Goal: Task Accomplishment & Management: Manage account settings

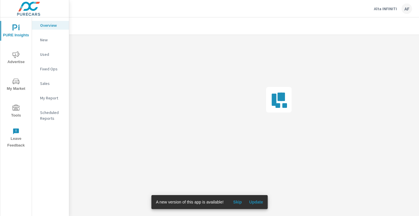
click at [19, 110] on icon "nav menu" at bounding box center [16, 108] width 7 height 6
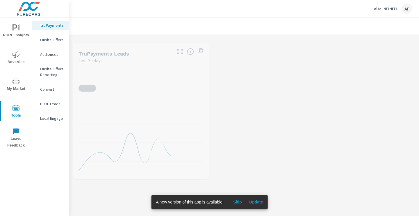
click at [52, 40] on p "Onsite Offers" at bounding box center [52, 40] width 24 height 6
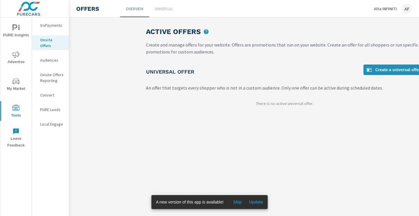
click at [163, 9] on p "Universal" at bounding box center [164, 9] width 18 height 6
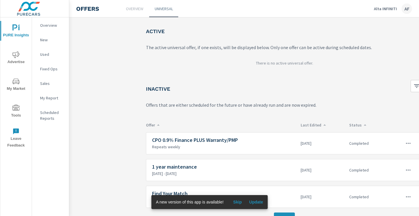
scroll to position [35, 0]
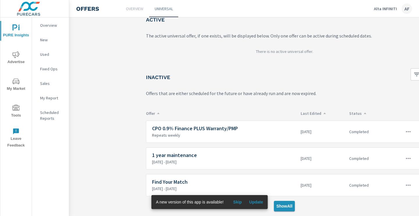
click at [286, 208] on span "Show All" at bounding box center [284, 206] width 16 height 5
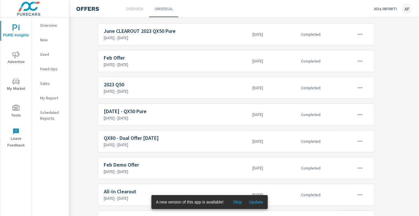
scroll to position [641, 48]
click at [144, 111] on h6 "[DATE] - QX50 Pure" at bounding box center [176, 111] width 144 height 6
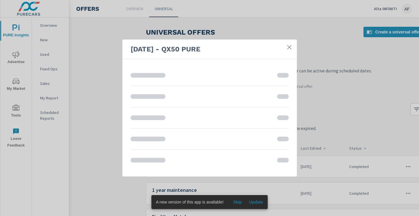
click at [290, 46] on icon at bounding box center [290, 47] width 6 height 6
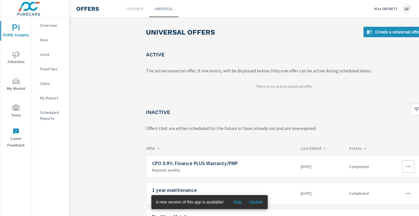
scroll to position [35, 0]
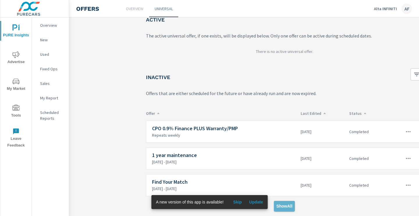
click at [284, 208] on span "Show All" at bounding box center [284, 206] width 16 height 5
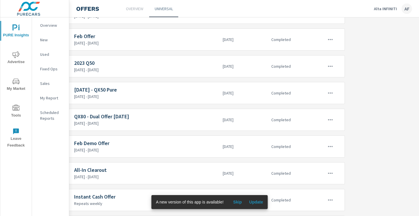
scroll to position [663, 81]
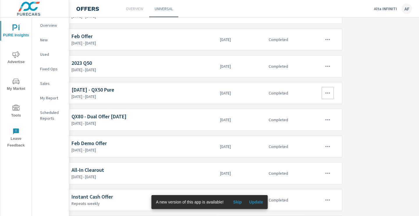
click at [329, 91] on icon "button" at bounding box center [327, 93] width 7 height 7
click at [323, 105] on link "Edit" at bounding box center [317, 107] width 32 height 14
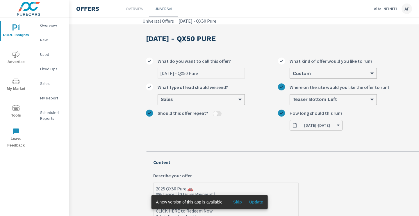
click at [168, 74] on input "[DATE] - QX50 Pure" at bounding box center [201, 73] width 87 height 10
drag, startPoint x: 170, startPoint y: 74, endPoint x: 145, endPoint y: 74, distance: 25.3
type input "F2025 - QX50 Pure"
type textarea "x"
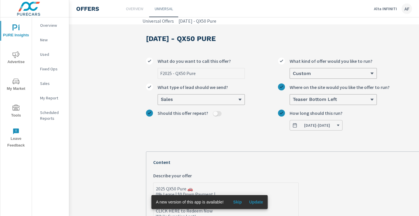
type input "Fa2025 - QX50 Pure"
type textarea "x"
type input "Fal2025 - QX50 Pure"
type textarea "x"
type input "Fall2025 - QX50 Pure"
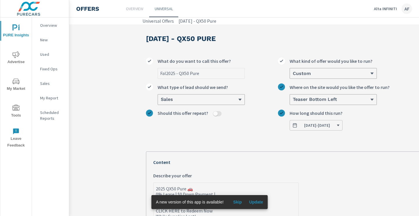
type textarea "x"
type input "Fall 2025 - QX50 Pure"
type textarea "x"
type input "Fall 2025 - QX50 Pure"
click at [256, 66] on label "Fall 2025 - QX50 Pure What do you want to call this offer?" at bounding box center [212, 68] width 132 height 21
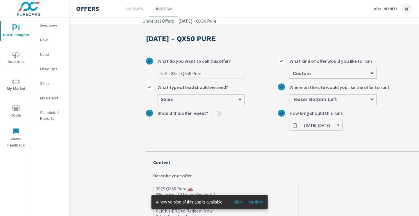
click at [245, 68] on input "Fall 2025 - QX50 Pure" at bounding box center [201, 73] width 87 height 10
click at [303, 125] on span "[DATE] - [DATE]" at bounding box center [316, 125] width 48 height 5
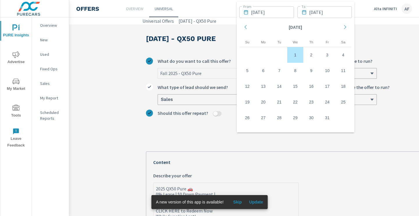
click at [295, 54] on td "1" at bounding box center [296, 55] width 16 height 16
type textarea "x"
type input "[DATE]"
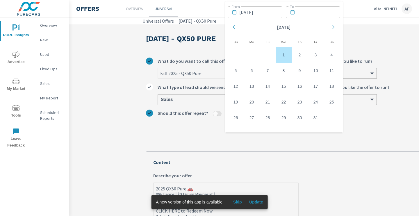
click at [333, 24] on icon "Move forward to switch to the next month." at bounding box center [333, 26] width 5 height 5
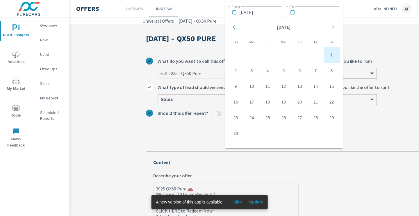
click at [337, 50] on td "1" at bounding box center [332, 55] width 16 height 16
type textarea "x"
type input "[DATE]"
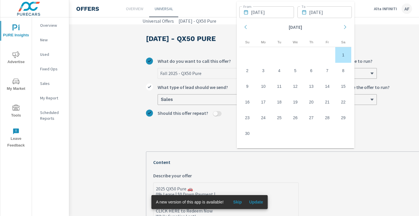
click at [201, 162] on p "Content" at bounding box center [284, 162] width 262 height 7
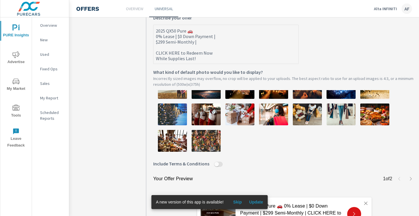
scroll to position [227, 0]
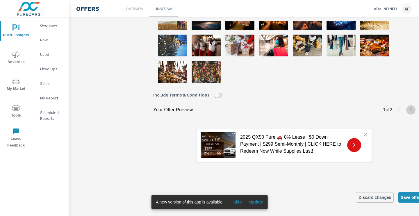
click at [410, 109] on icon "button" at bounding box center [411, 110] width 5 height 5
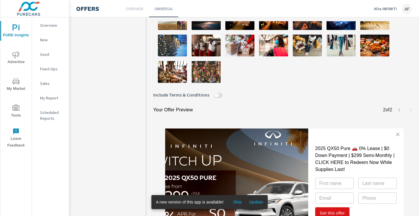
scroll to position [301, 0]
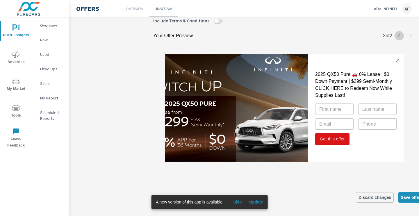
click at [399, 33] on icon "button" at bounding box center [399, 35] width 5 height 5
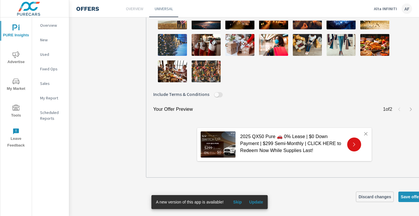
scroll to position [227, 0]
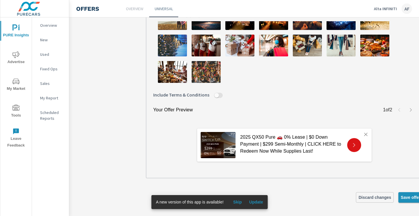
click at [405, 196] on span "Save offer" at bounding box center [411, 197] width 20 height 5
type textarea "x"
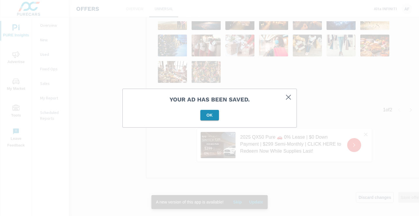
click at [209, 112] on button "OK" at bounding box center [210, 115] width 19 height 10
